Goal: Task Accomplishment & Management: Complete application form

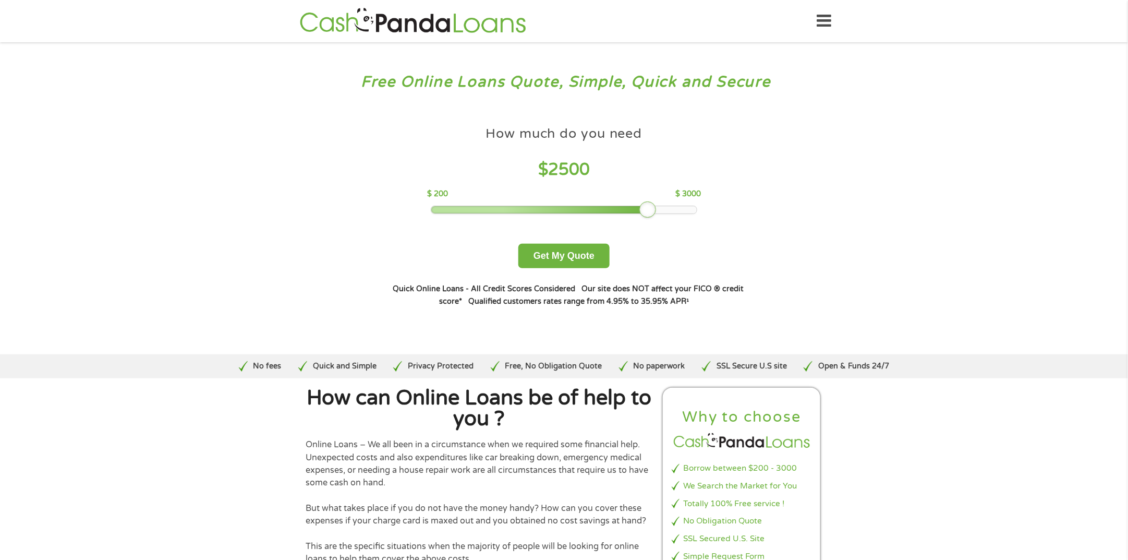
drag, startPoint x: 506, startPoint y: 208, endPoint x: 647, endPoint y: 211, distance: 140.3
click at [647, 211] on div at bounding box center [647, 209] width 17 height 17
drag, startPoint x: 571, startPoint y: 251, endPoint x: 799, endPoint y: 221, distance: 229.4
click at [573, 252] on button "Get My Quote" at bounding box center [563, 256] width 91 height 25
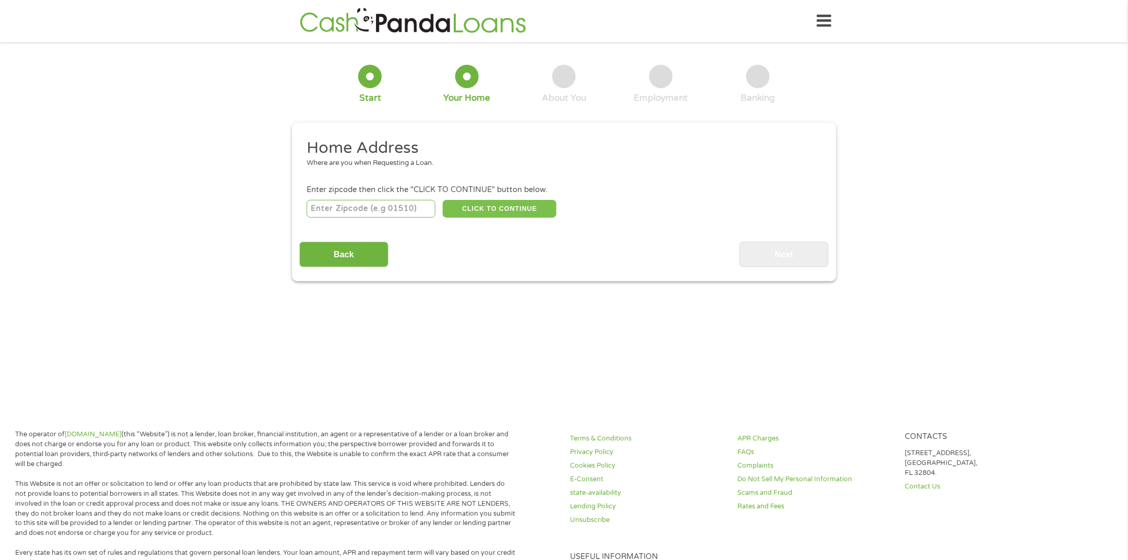
drag, startPoint x: 415, startPoint y: 206, endPoint x: 457, endPoint y: 205, distance: 42.2
click at [415, 206] on input "number" at bounding box center [371, 209] width 129 height 18
type input "72543"
select select "[US_STATE]"
click at [529, 209] on button "CLICK TO CONTINUE" at bounding box center [500, 209] width 114 height 18
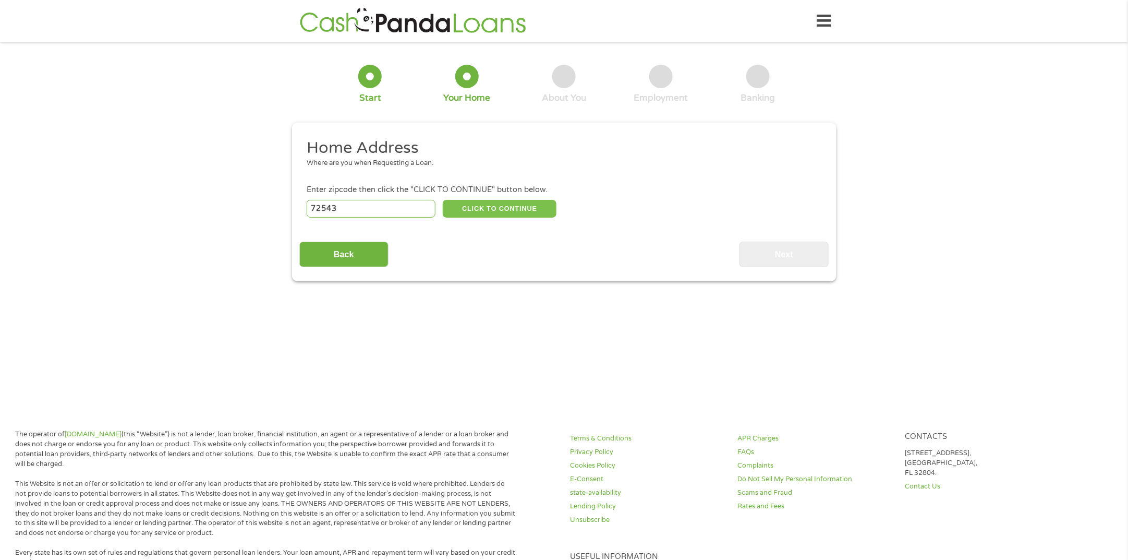
type input "72543"
type input "[GEOGRAPHIC_DATA]"
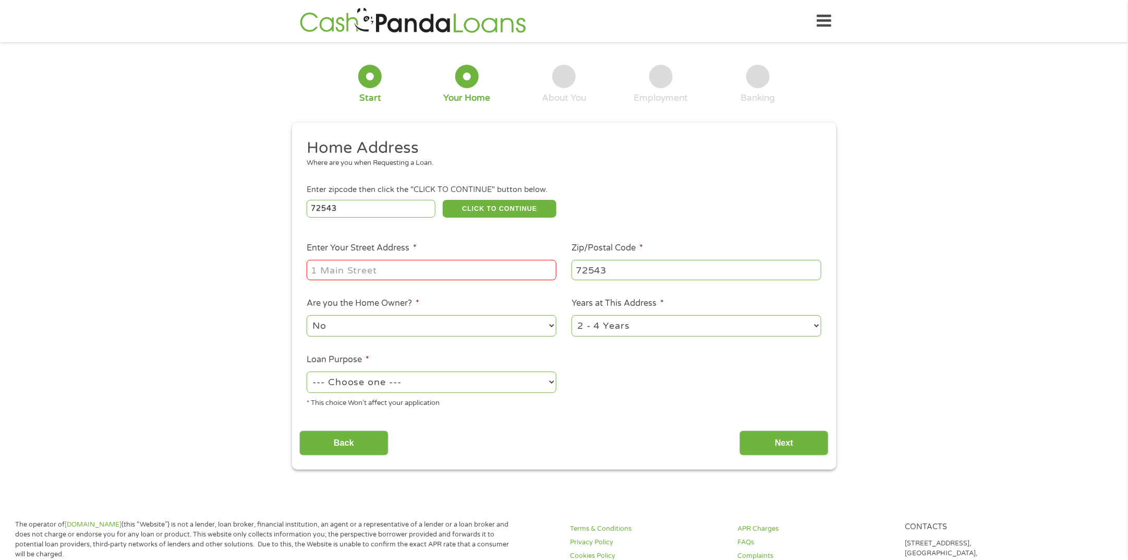
click at [487, 270] on input "Enter Your Street Address *" at bounding box center [432, 270] width 250 height 20
type input "171 [PERSON_NAME] Loop"
click at [505, 330] on select "No Yes" at bounding box center [432, 325] width 250 height 21
click at [467, 373] on select "--- Choose one --- Pay Bills Debt Consolidation Home Improvement Major Purchase…" at bounding box center [432, 381] width 250 height 21
click at [486, 328] on select "No Yes" at bounding box center [432, 325] width 250 height 21
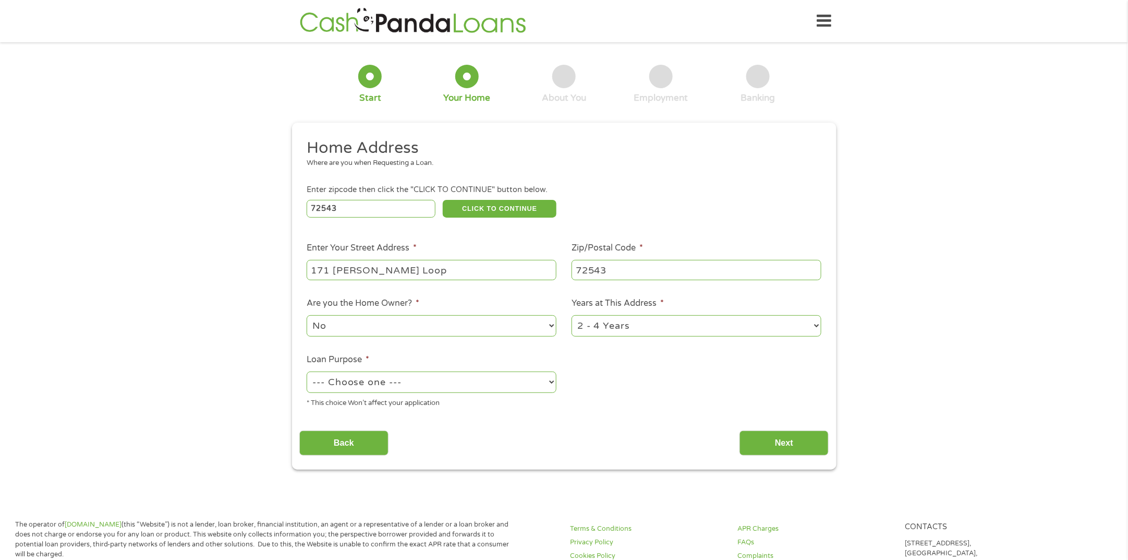
select select "yes"
click at [307, 316] on select "No Yes" at bounding box center [432, 325] width 250 height 21
click at [468, 384] on select "--- Choose one --- Pay Bills Debt Consolidation Home Improvement Major Purchase…" at bounding box center [432, 381] width 250 height 21
select select "shorttermcash"
click at [307, 372] on select "--- Choose one --- Pay Bills Debt Consolidation Home Improvement Major Purchase…" at bounding box center [432, 381] width 250 height 21
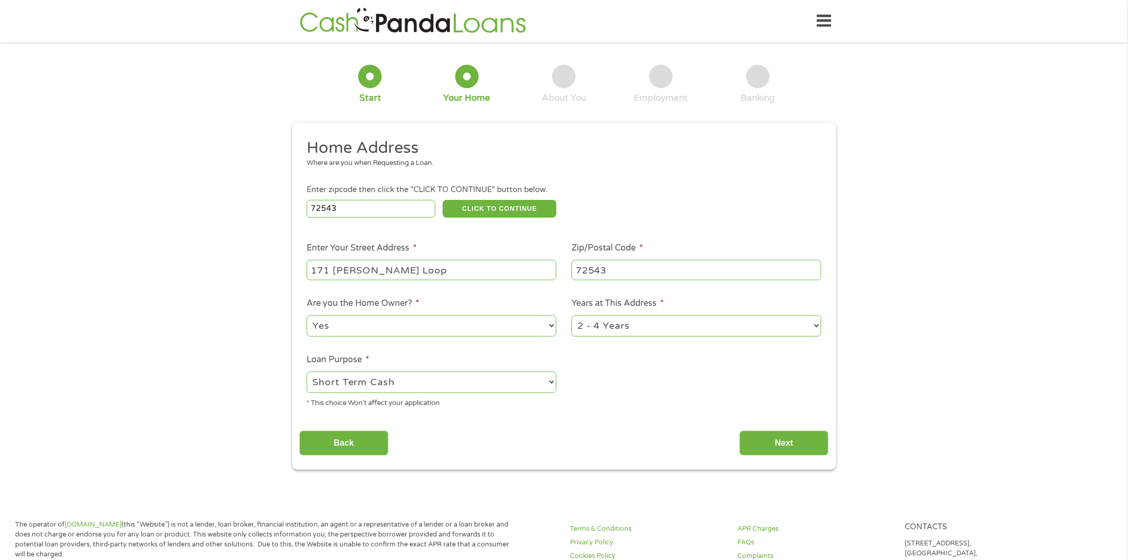
click at [683, 327] on select "1 Year or less 1 - 2 Years 2 - 4 Years Over 4 Years" at bounding box center [696, 325] width 250 height 21
select select "60months"
click at [571, 316] on select "1 Year or less 1 - 2 Years 2 - 4 Years Over 4 Years" at bounding box center [696, 325] width 250 height 21
click at [775, 450] on input "Next" at bounding box center [783, 443] width 89 height 26
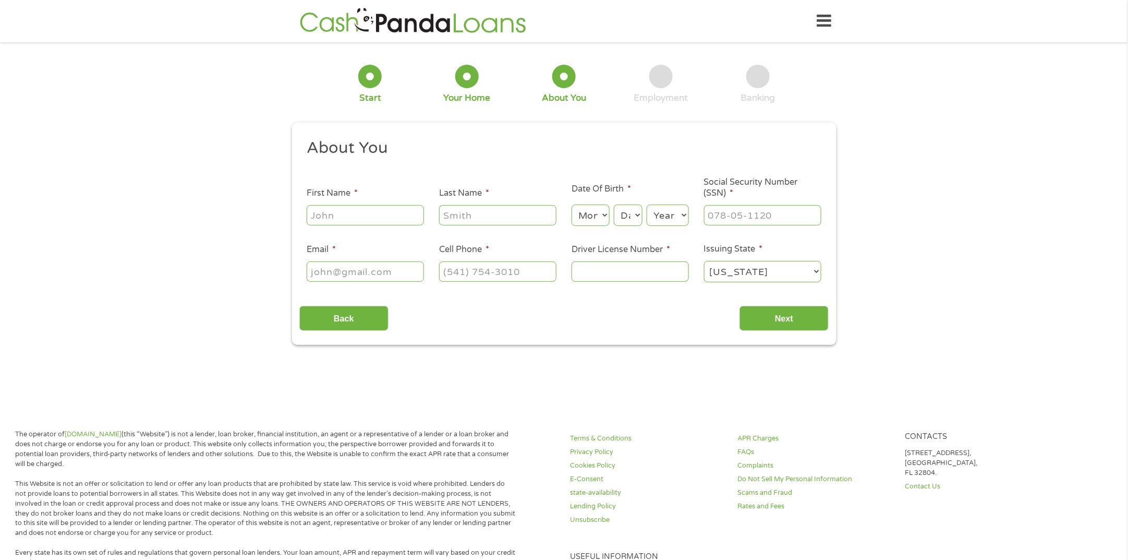
click at [376, 197] on li "First Name *" at bounding box center [365, 207] width 132 height 40
click at [381, 206] on input "First Name *" at bounding box center [365, 215] width 117 height 20
type input "[PERSON_NAME]"
type input "[PHONE_NUMBER]"
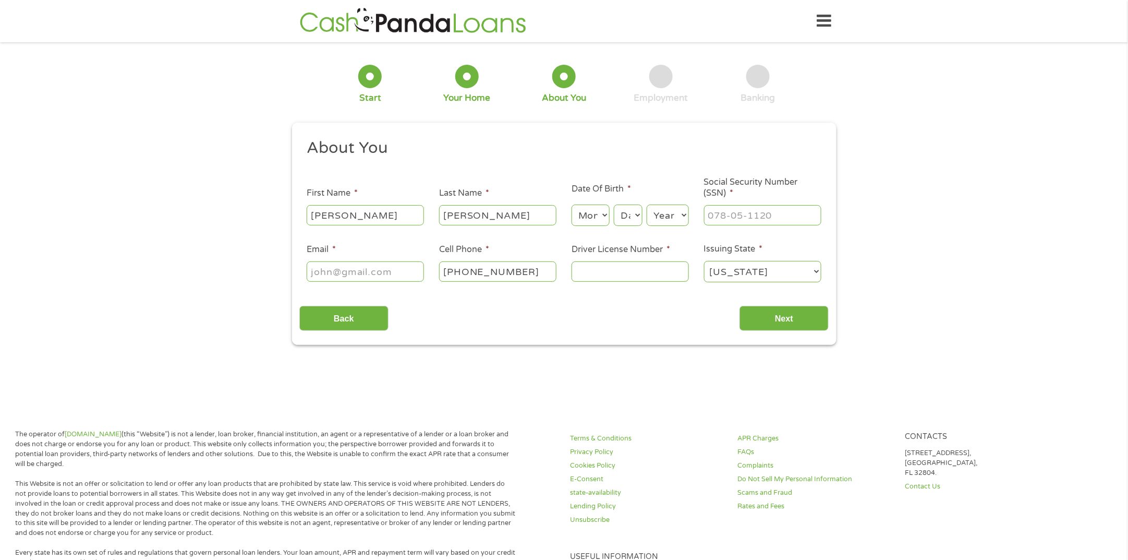
click at [592, 223] on select "Month 1 2 3 4 5 6 7 8 9 10 11 12" at bounding box center [590, 214] width 38 height 21
select select "4"
click at [571, 204] on select "Month 1 2 3 4 5 6 7 8 9 10 11 12" at bounding box center [590, 214] width 38 height 21
click at [631, 213] on select "Day 1 2 3 4 5 6 7 8 9 10 11 12 13 14 15 16 17 18 19 20 21 22 23 24 25 26 27 28 …" at bounding box center [628, 214] width 28 height 21
select select "16"
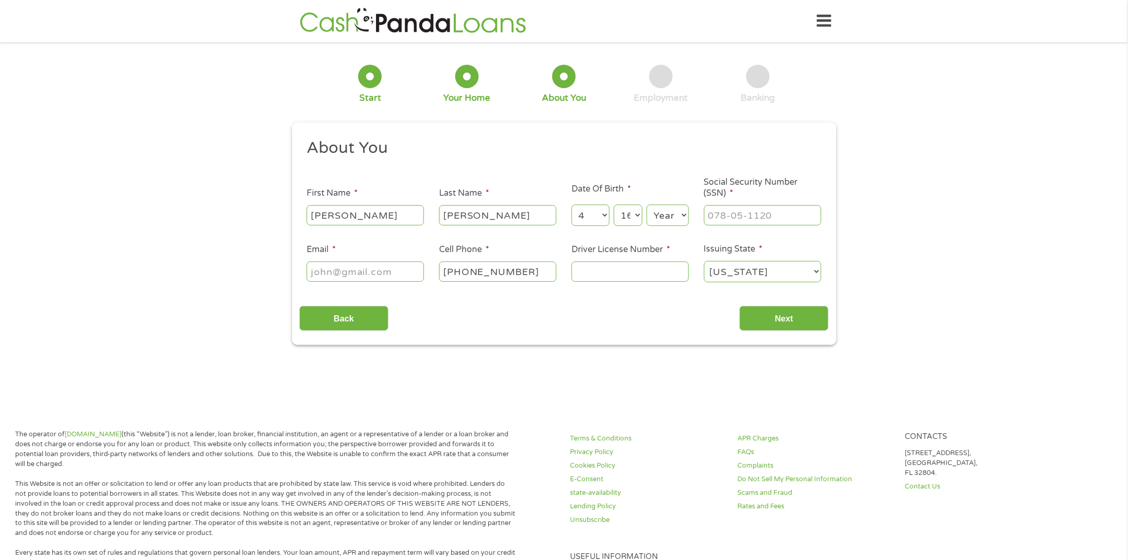
click at [614, 204] on select "Day 1 2 3 4 5 6 7 8 9 10 11 12 13 14 15 16 17 18 19 20 21 22 23 24 25 26 27 28 …" at bounding box center [628, 214] width 28 height 21
click at [677, 219] on select "Year [DATE] 2006 2005 2004 2003 2002 2001 2000 1999 1998 1997 1996 1995 1994 19…" at bounding box center [668, 214] width 42 height 21
select select "1978"
click at [647, 204] on select "Year [DATE] 2006 2005 2004 2003 2002 2001 2000 1999 1998 1997 1996 1995 1994 19…" at bounding box center [668, 214] width 42 height 21
drag, startPoint x: 792, startPoint y: 211, endPoint x: 818, endPoint y: 220, distance: 27.0
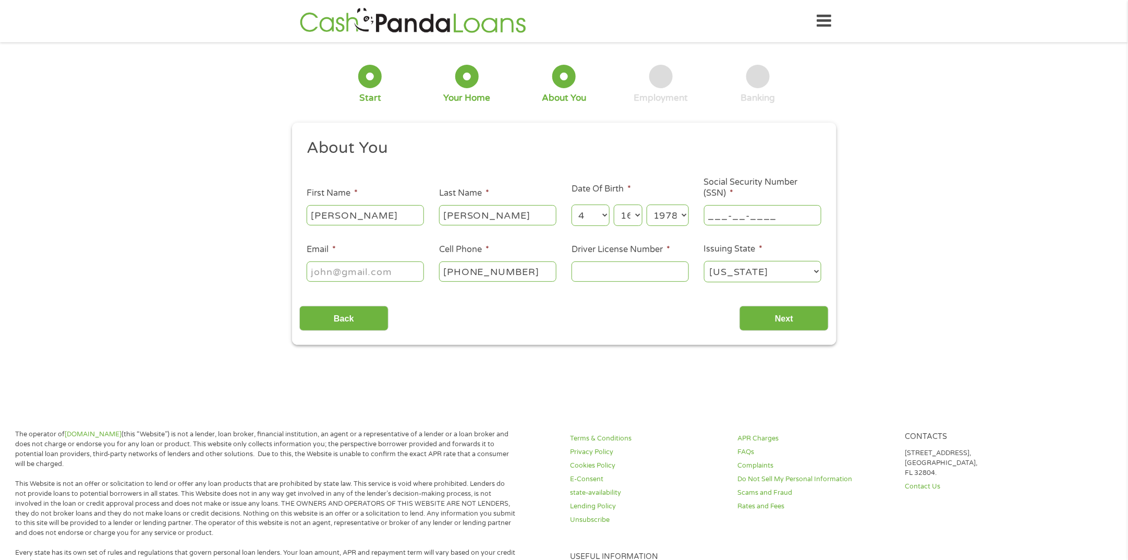
click at [792, 211] on input "___-__-____" at bounding box center [762, 215] width 117 height 20
click at [710, 206] on input "___-__-____" at bounding box center [762, 215] width 117 height 20
type input "426-45-7614"
click at [405, 267] on input "Email *" at bounding box center [365, 271] width 117 height 20
type input "[EMAIL_ADDRESS][DOMAIN_NAME]"
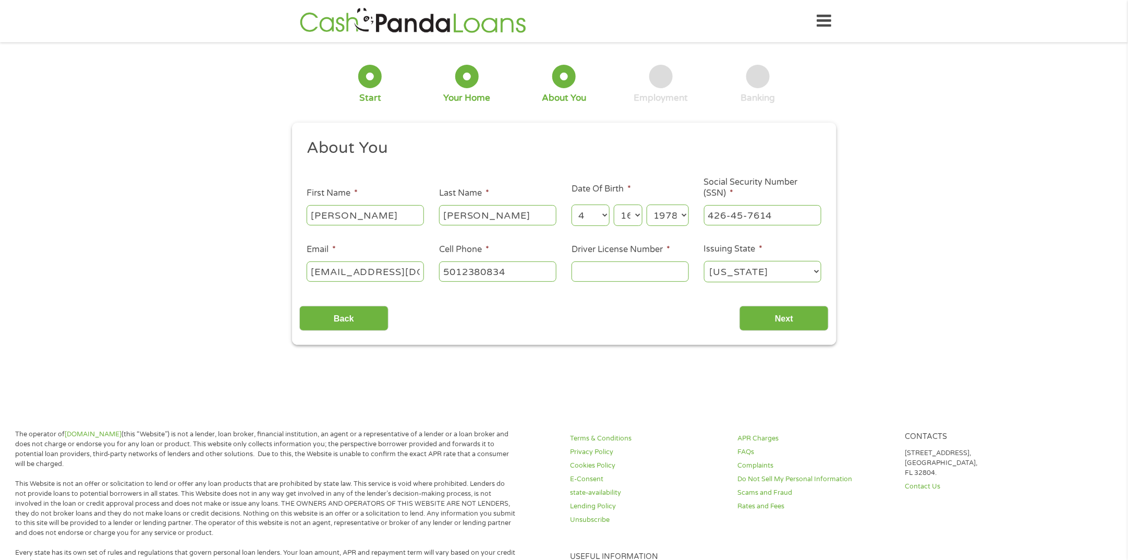
type input "[PHONE_NUMBER]"
drag, startPoint x: 603, startPoint y: 275, endPoint x: 612, endPoint y: 275, distance: 8.9
click at [604, 275] on input "Driver License Number *" at bounding box center [629, 271] width 117 height 20
type input "920305428"
click at [801, 321] on input "Next" at bounding box center [783, 319] width 89 height 26
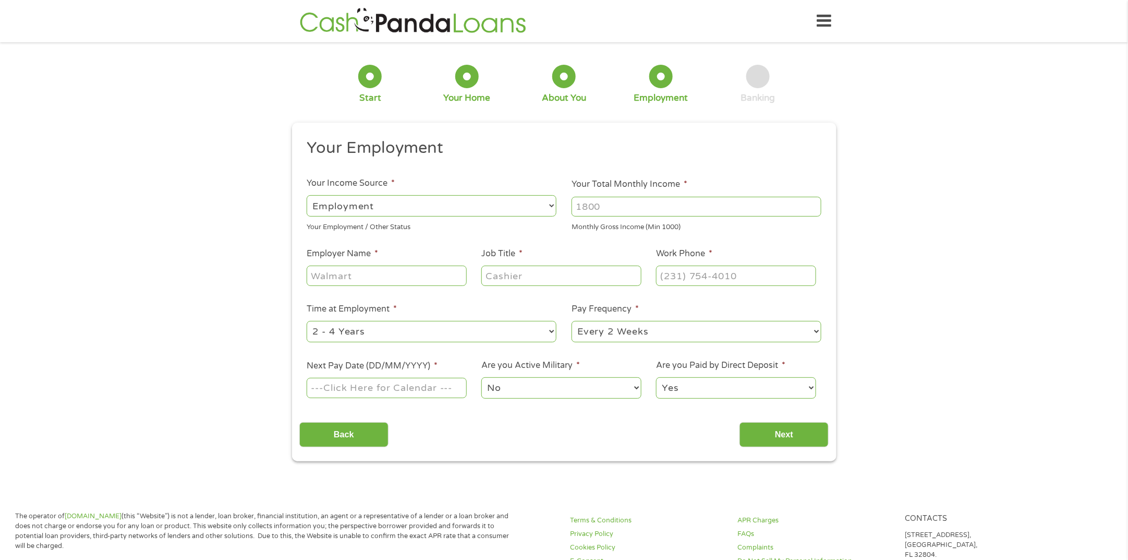
click at [533, 203] on select "--- Choose one --- Employment [DEMOGRAPHIC_DATA] Benefits" at bounding box center [432, 205] width 250 height 21
select select "selfEmployed"
click at [307, 195] on select "--- Choose one --- Employment [DEMOGRAPHIC_DATA] Benefits" at bounding box center [432, 205] width 250 height 21
drag, startPoint x: 699, startPoint y: 192, endPoint x: 886, endPoint y: 189, distance: 187.2
click at [699, 192] on li "Your Total Monthly Income * Monthly Gross Income (Min 1000)" at bounding box center [696, 205] width 265 height 54
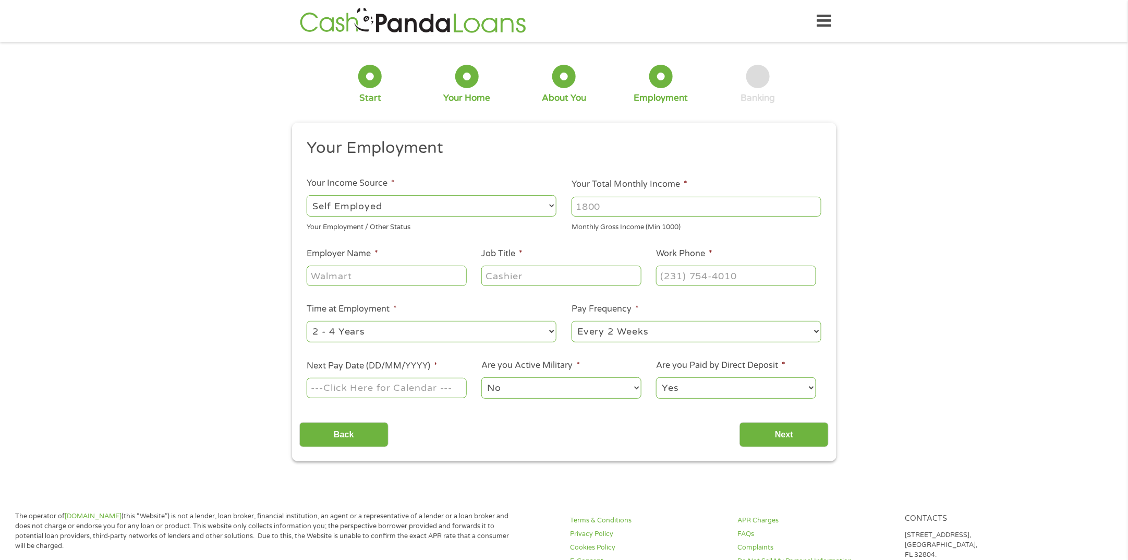
click at [757, 202] on input "Your Total Monthly Income *" at bounding box center [696, 207] width 250 height 20
type input "2400"
drag, startPoint x: 363, startPoint y: 261, endPoint x: 379, endPoint y: 270, distance: 17.7
click at [364, 261] on li "Employer Name *" at bounding box center [386, 267] width 175 height 40
click at [400, 277] on input "Employer Name *" at bounding box center [387, 275] width 160 height 20
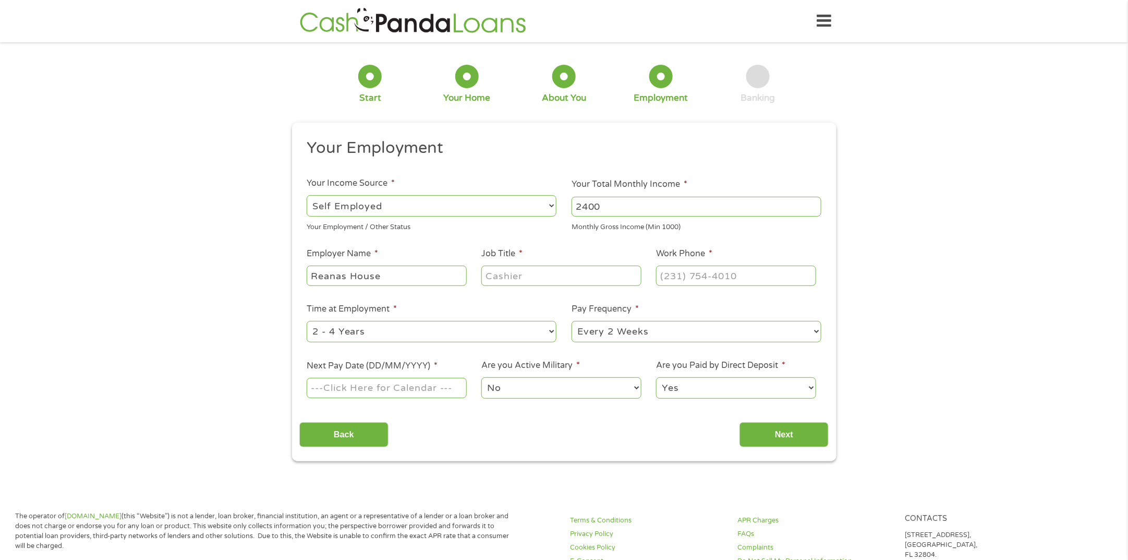
type input "Reanas House"
type input "Landlord"
type input "[PHONE_NUMBER]"
click at [542, 332] on select "--- Choose one --- 1 Year or less 1 - 2 Years 2 - 4 Years Over 4 Years" at bounding box center [432, 331] width 250 height 21
select select "60months"
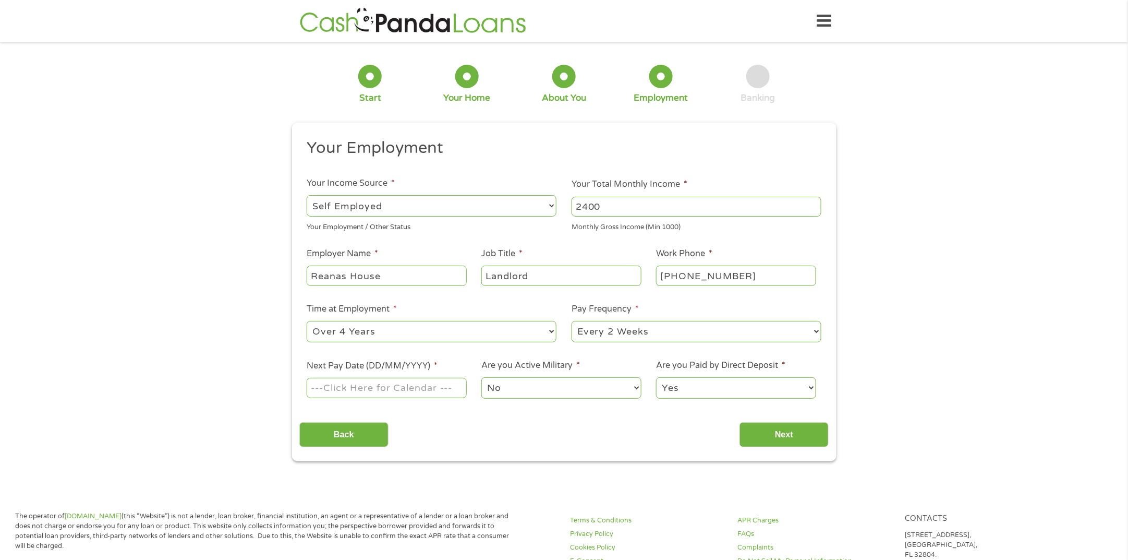
click at [307, 321] on select "--- Choose one --- 1 Year or less 1 - 2 Years 2 - 4 Years Over 4 Years" at bounding box center [432, 331] width 250 height 21
drag, startPoint x: 624, startPoint y: 331, endPoint x: 648, endPoint y: 341, distance: 25.8
click at [624, 331] on select "--- Choose one --- Every 2 Weeks Every Week Monthly Semi-Monthly" at bounding box center [696, 331] width 250 height 21
select select "monthly"
click at [571, 321] on select "--- Choose one --- Every 2 Weeks Every Week Monthly Semi-Monthly" at bounding box center [696, 331] width 250 height 21
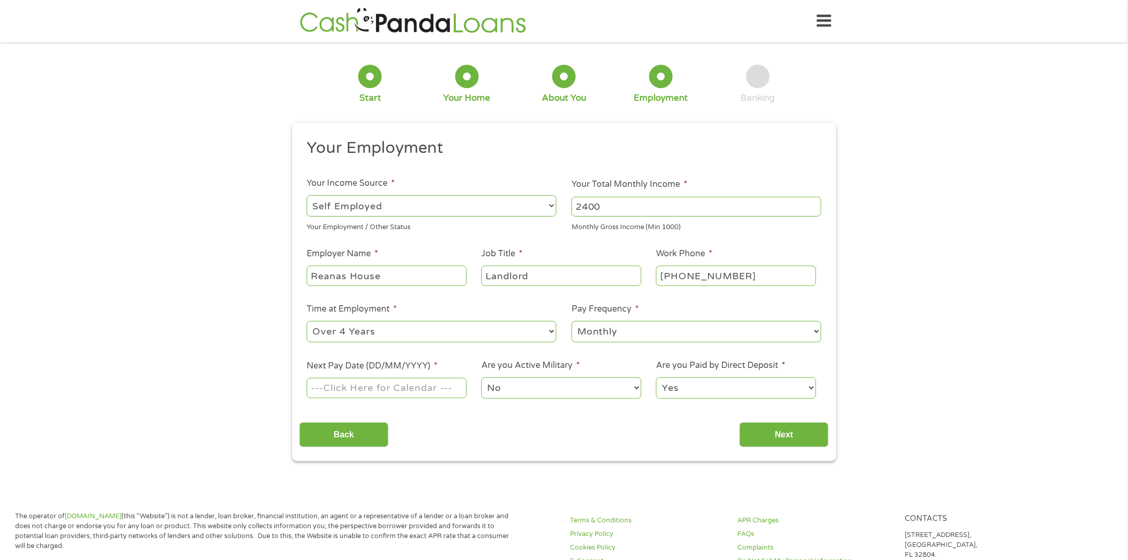
click at [437, 391] on input "Next Pay Date (DD/MM/YYYY) *" at bounding box center [387, 388] width 160 height 20
type input "[DATE]"
click at [720, 386] on select "Yes No" at bounding box center [736, 387] width 160 height 21
select select "0"
click at [656, 378] on select "Yes No" at bounding box center [736, 387] width 160 height 21
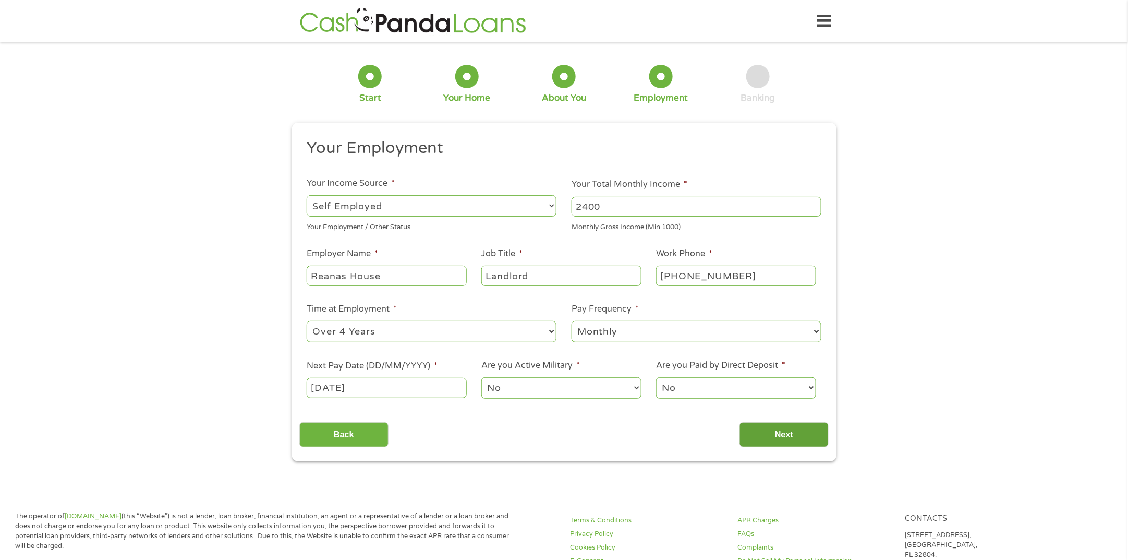
click at [806, 440] on input "Next" at bounding box center [783, 435] width 89 height 26
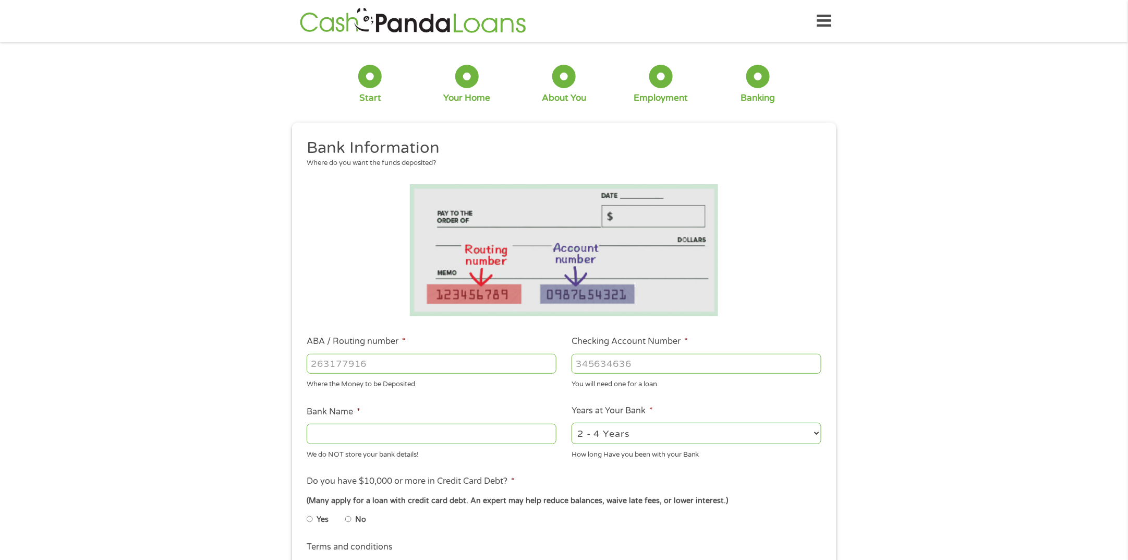
drag, startPoint x: 410, startPoint y: 364, endPoint x: 481, endPoint y: 378, distance: 72.1
click at [410, 364] on input "ABA / Routing number *" at bounding box center [432, 364] width 250 height 20
type input "282975953"
type input "NATURAL STATE FCU"
type input "282975953"
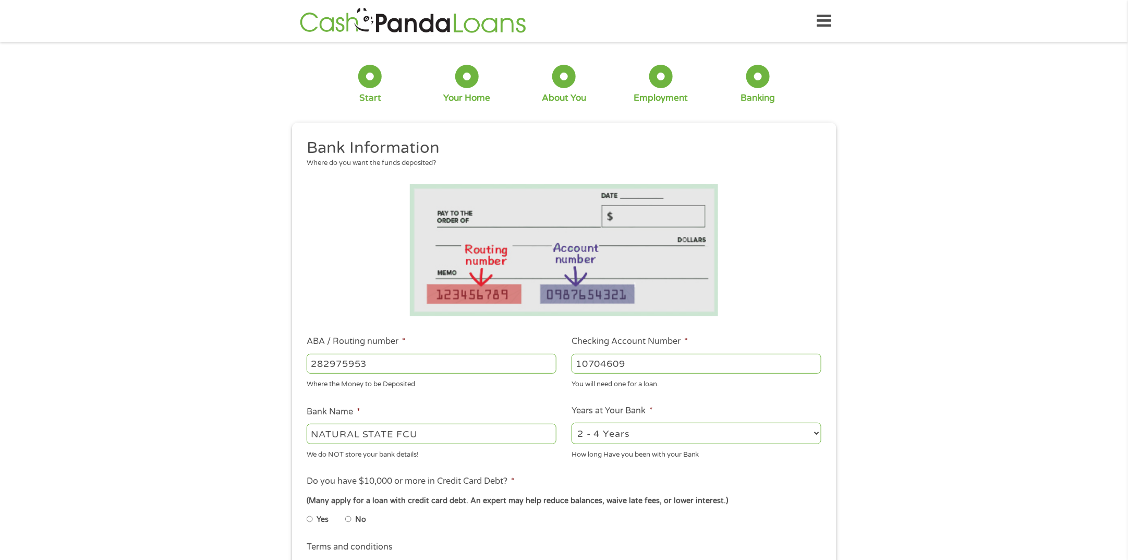
type input "10704609"
click at [664, 435] on select "2 - 4 Years 6 - 12 Months 1 - 2 Years Over 4 Years" at bounding box center [696, 432] width 250 height 21
select select "60months"
click at [571, 423] on select "2 - 4 Years 6 - 12 Months 1 - 2 Years Over 4 Years" at bounding box center [696, 432] width 250 height 21
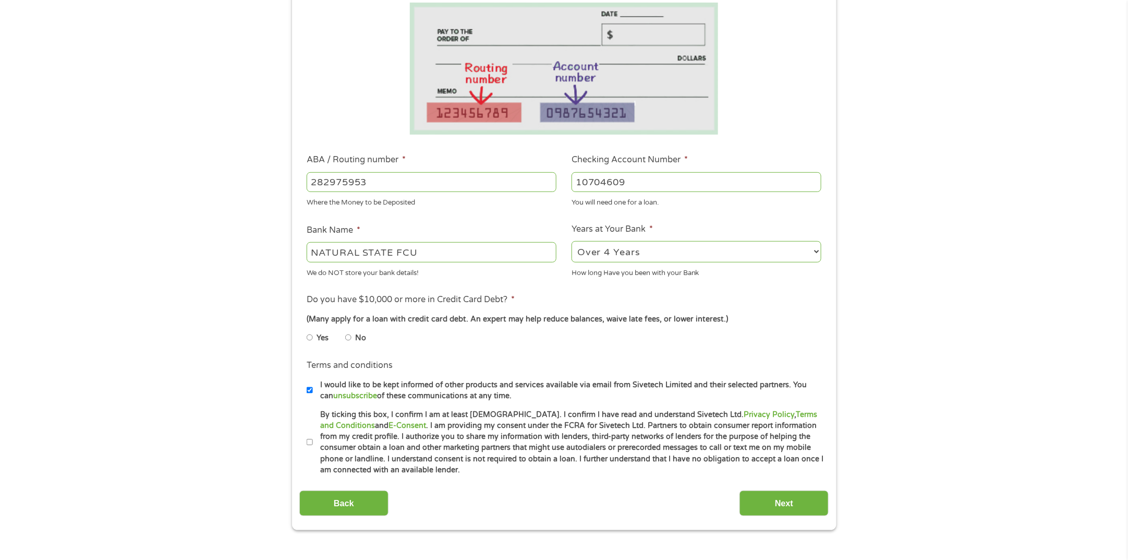
scroll to position [195, 0]
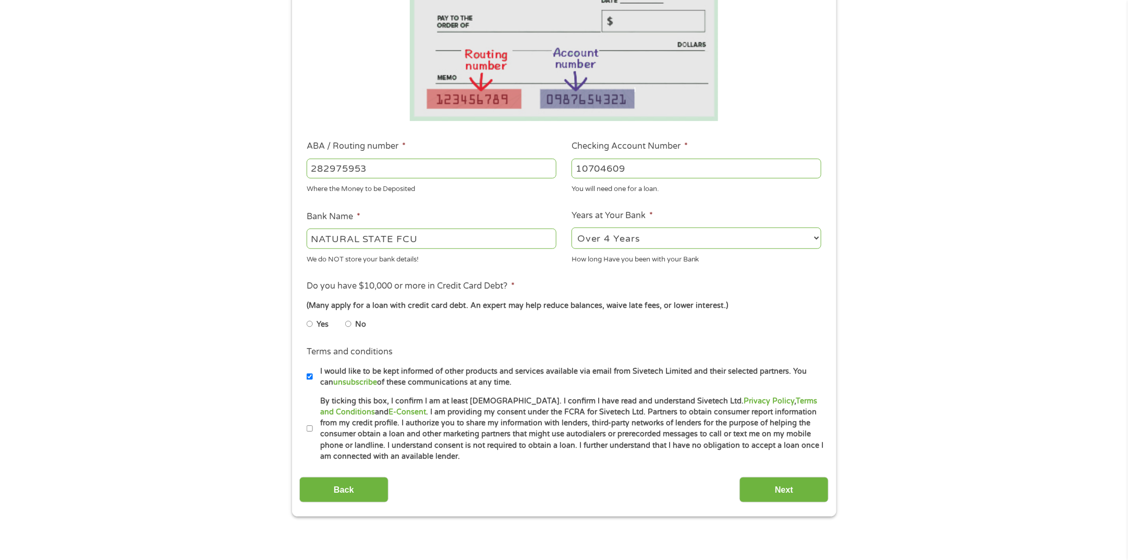
click at [348, 322] on input "No" at bounding box center [348, 323] width 6 height 17
radio input "true"
click at [310, 374] on input "I would like to be kept informed of other products and services available via e…" at bounding box center [310, 376] width 6 height 17
checkbox input "false"
click at [313, 428] on label "By ticking this box, I confirm I am at least [DEMOGRAPHIC_DATA]. I confirm I ha…" at bounding box center [569, 428] width 512 height 67
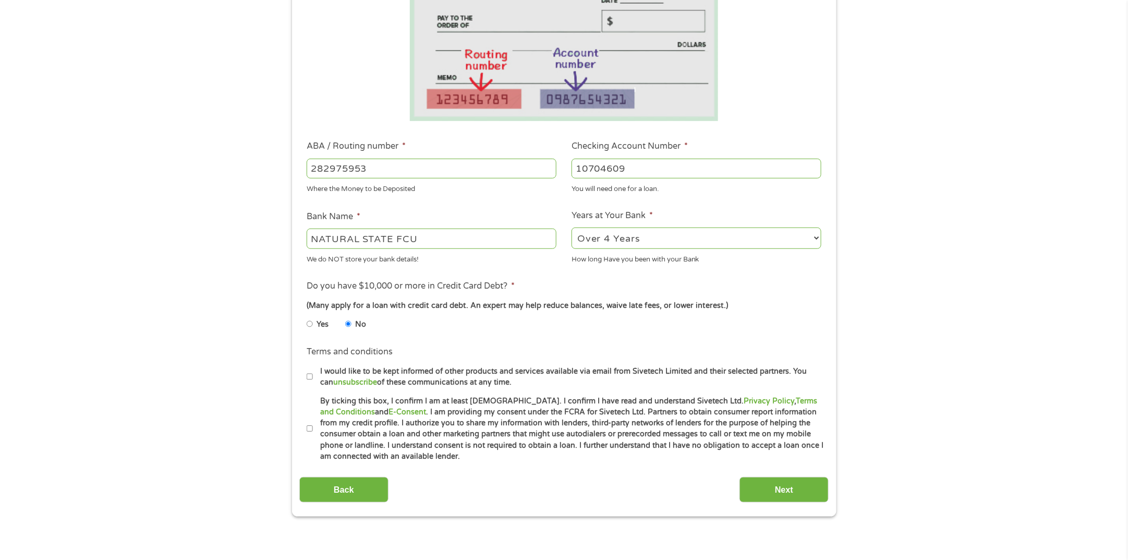
click at [312, 428] on input "By ticking this box, I confirm I am at least [DEMOGRAPHIC_DATA]. I confirm I ha…" at bounding box center [310, 428] width 6 height 17
checkbox input "true"
click at [783, 483] on input "Next" at bounding box center [783, 490] width 89 height 26
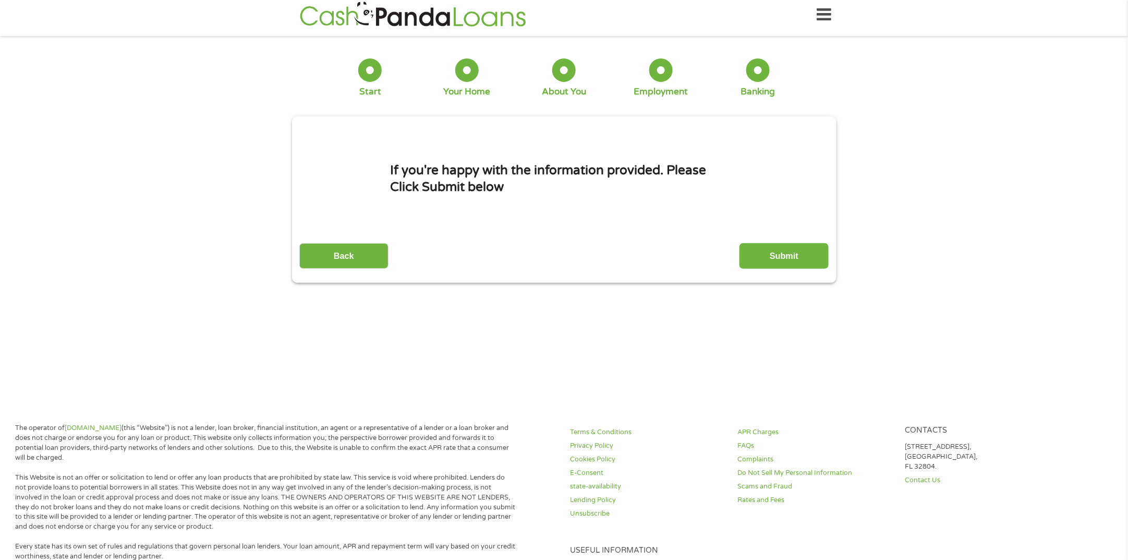
scroll to position [0, 0]
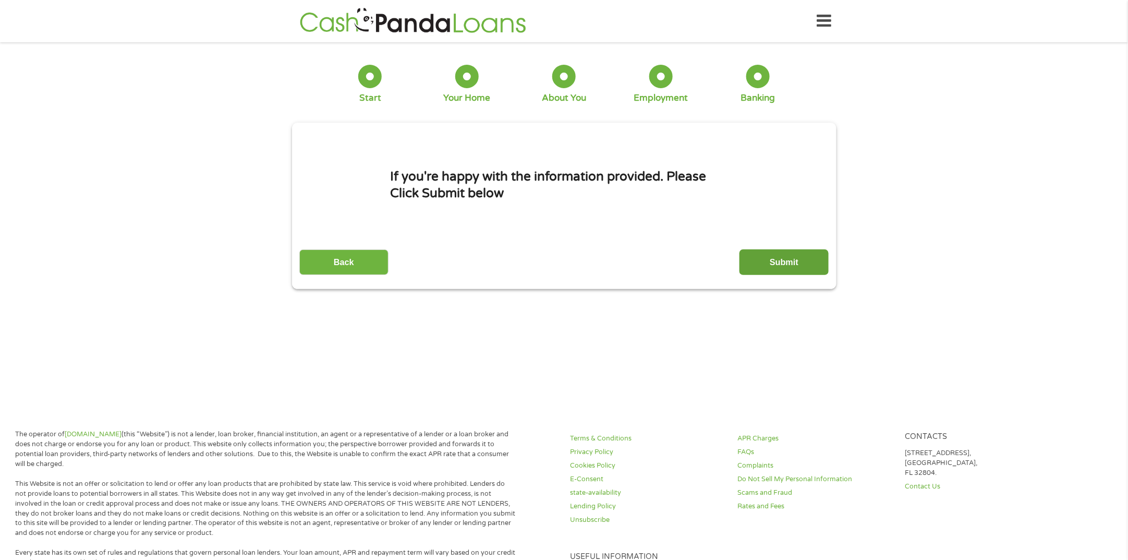
click at [795, 265] on input "Submit" at bounding box center [783, 262] width 89 height 26
